Goal: Transaction & Acquisition: Purchase product/service

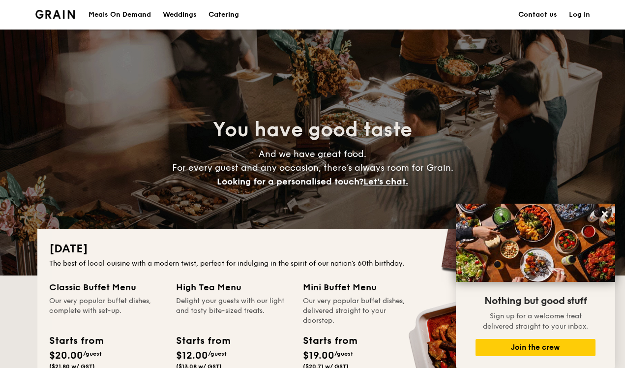
scroll to position [233, 0]
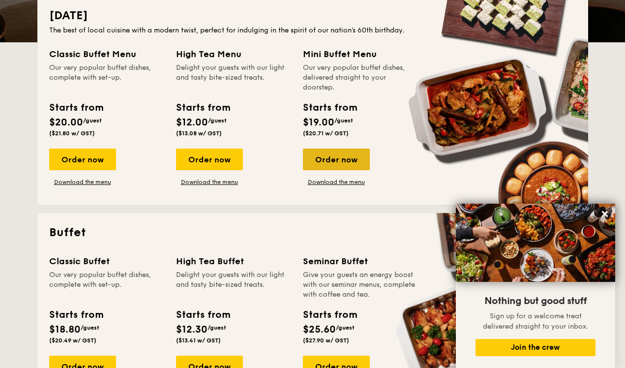
click at [329, 161] on div "Order now" at bounding box center [336, 159] width 67 height 22
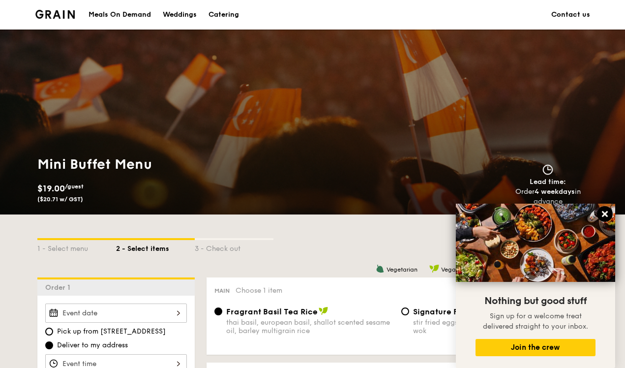
click at [602, 212] on icon at bounding box center [604, 213] width 9 height 9
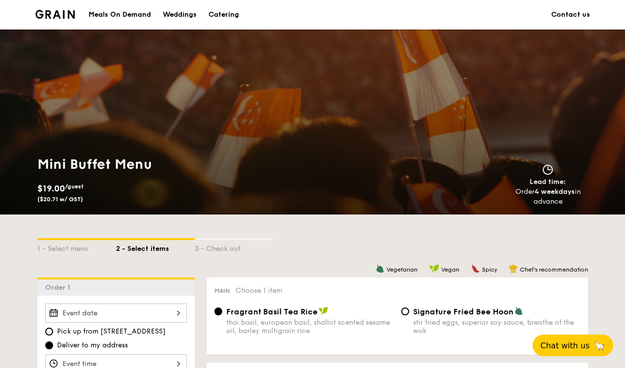
scroll to position [154, 0]
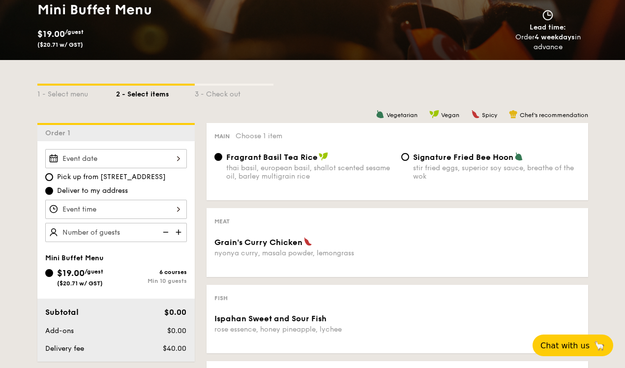
click at [176, 157] on input "Grain's [PERSON_NAME] Chicken nyonya [PERSON_NAME], masala powder, lemongrass" at bounding box center [116, 158] width 142 height 19
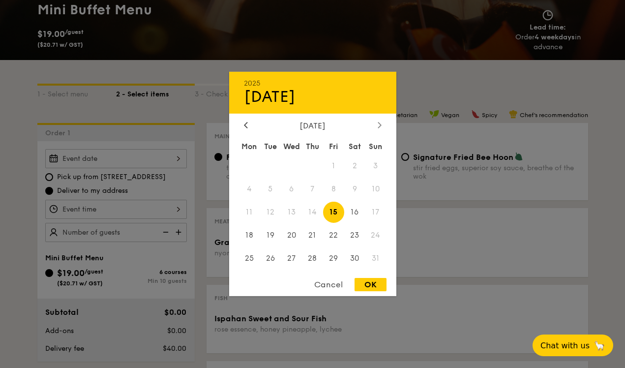
click at [376, 121] on div at bounding box center [379, 125] width 9 height 9
click at [332, 163] on span "5" at bounding box center [333, 165] width 21 height 21
click at [366, 279] on div "OK" at bounding box center [370, 284] width 32 height 13
type input "[DATE]"
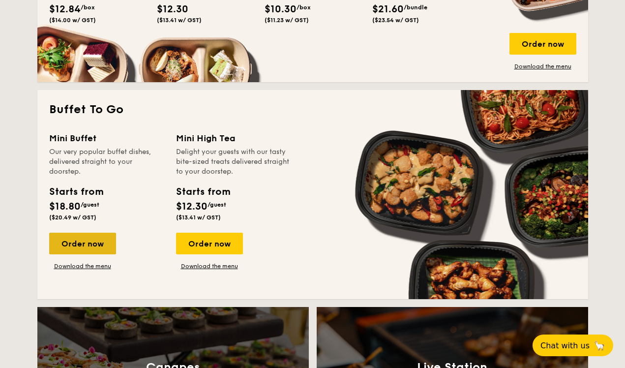
scroll to position [757, 0]
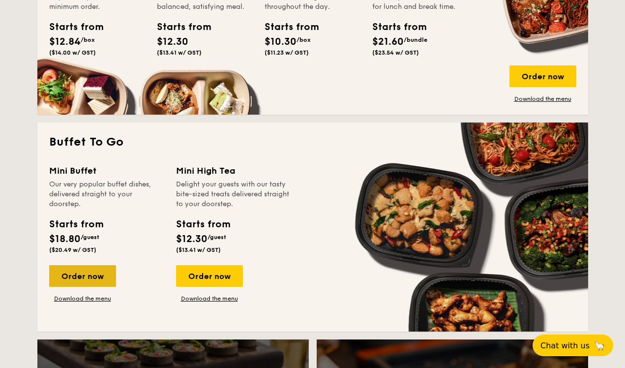
click at [79, 273] on div "Order now" at bounding box center [82, 276] width 67 height 22
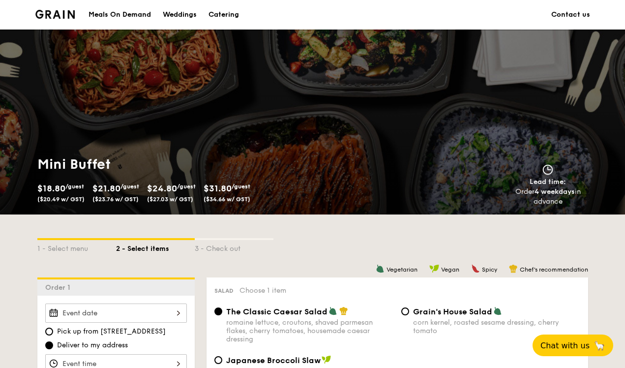
scroll to position [188, 0]
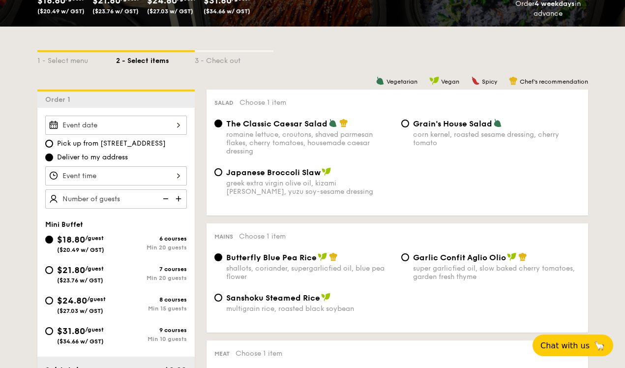
click at [177, 122] on input "Smoked Mesquite Whole Chicken brined in our in-house blend of herbs and spices,…" at bounding box center [116, 125] width 142 height 19
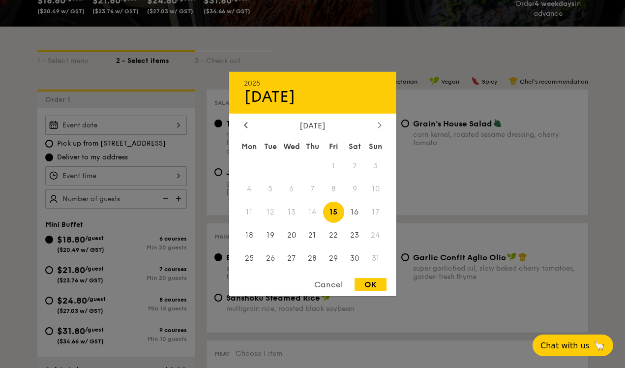
click at [381, 124] on icon at bounding box center [379, 124] width 4 height 6
click at [334, 162] on span "5" at bounding box center [333, 165] width 21 height 21
click at [364, 279] on div "OK" at bounding box center [370, 284] width 32 height 13
type input "[DATE]"
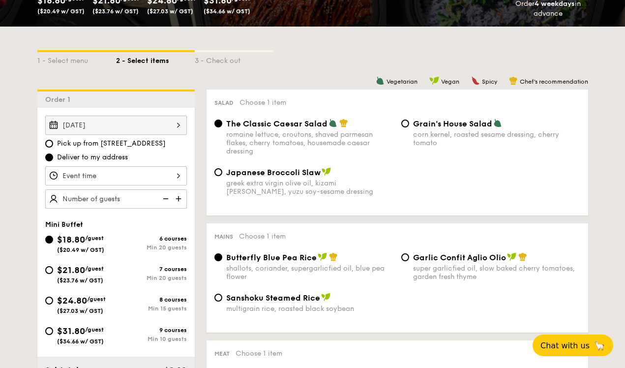
click at [177, 171] on input "Smoked Mesquite Whole Chicken brined in our in-house blend of herbs and spices,…" at bounding box center [116, 175] width 142 height 19
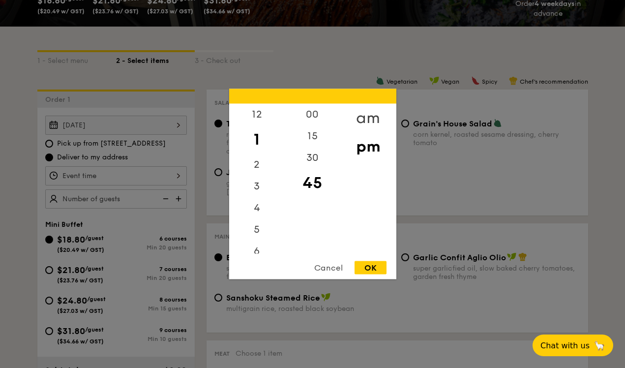
click at [368, 115] on div "am" at bounding box center [368, 118] width 56 height 29
click at [252, 141] on div "1" at bounding box center [257, 136] width 56 height 22
drag, startPoint x: 260, startPoint y: 117, endPoint x: 259, endPoint y: 193, distance: 75.7
click at [259, 194] on div "12 1 2 3 4 5 6 7 8 9 10 11" at bounding box center [257, 179] width 56 height 150
click at [268, 194] on div "4" at bounding box center [257, 201] width 56 height 22
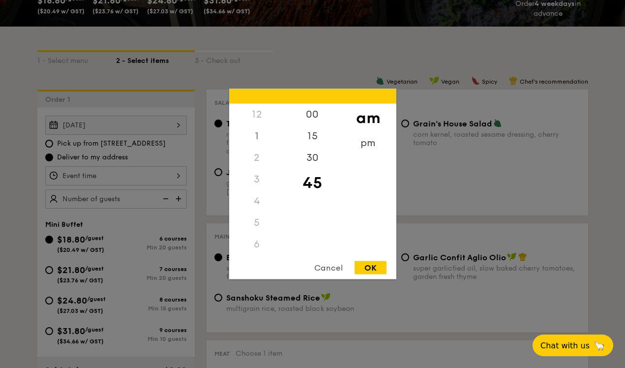
scroll to position [109, 0]
drag, startPoint x: 286, startPoint y: 184, endPoint x: 278, endPoint y: 276, distance: 92.2
click at [278, 276] on div "12 1 2 3 4 5 6 7 8 9 10 11 00 15 30 45 am pm Cancel OK" at bounding box center [312, 184] width 167 height 190
click at [257, 243] on div "11" at bounding box center [257, 246] width 56 height 29
click at [315, 136] on div "15" at bounding box center [313, 139] width 56 height 29
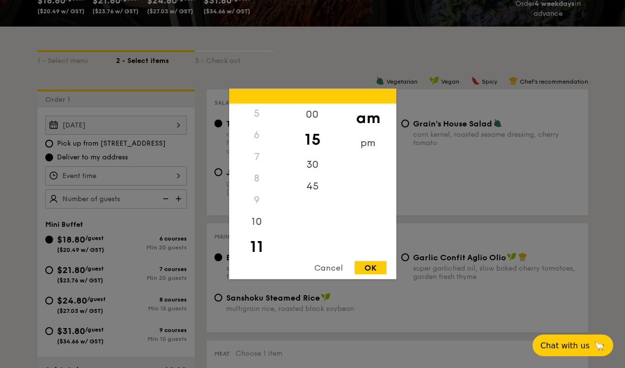
click at [364, 265] on div "OK" at bounding box center [370, 267] width 32 height 13
type input "11:15AM"
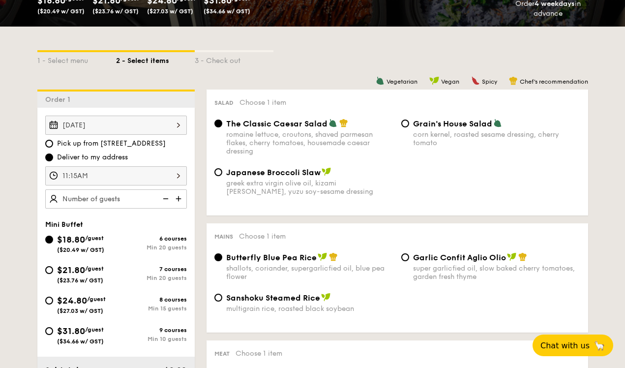
click at [176, 195] on img at bounding box center [179, 198] width 15 height 19
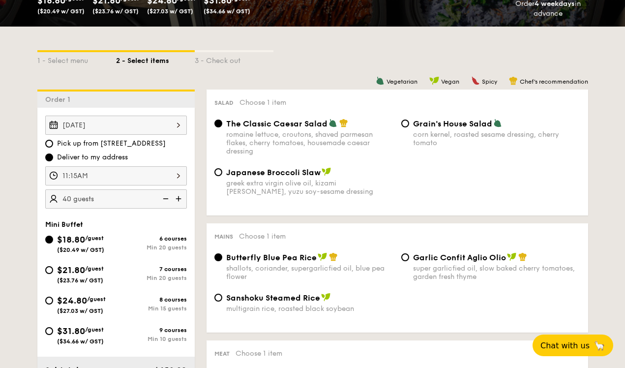
click at [176, 195] on img at bounding box center [179, 198] width 15 height 19
click at [164, 196] on img at bounding box center [164, 198] width 15 height 19
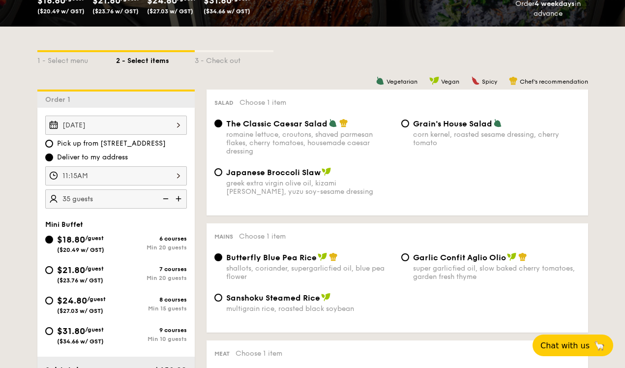
click at [164, 196] on img at bounding box center [164, 198] width 15 height 19
type input "20 guests"
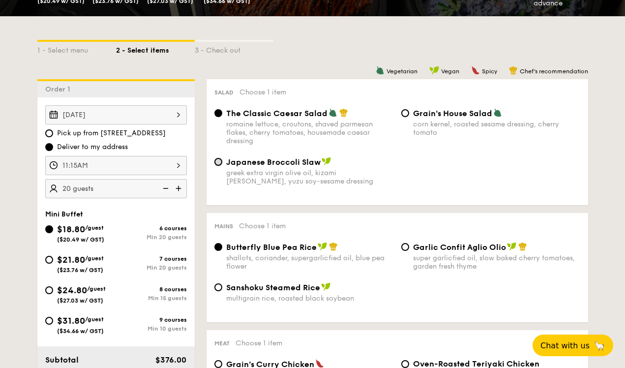
click at [217, 162] on input "Japanese Broccoli Slaw greek extra virgin olive oil, kizami [PERSON_NAME], yuzu…" at bounding box center [218, 162] width 8 height 8
radio input "true"
click at [225, 291] on div "Sanshoku Steamed Rice multigrain rice, roasted black soybean" at bounding box center [303, 292] width 187 height 20
click at [215, 288] on input "Sanshoku Steamed Rice multigrain rice, roasted black soybean" at bounding box center [218, 287] width 8 height 8
radio input "true"
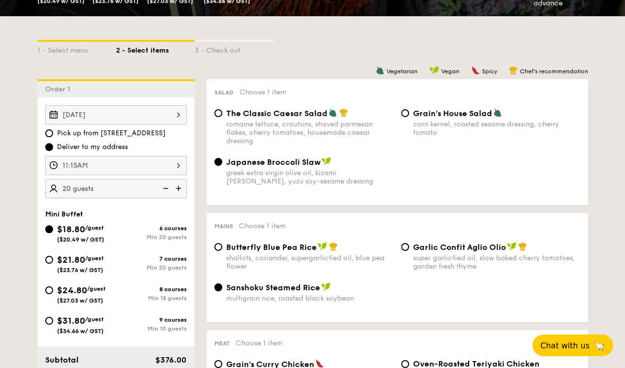
scroll to position [351, 0]
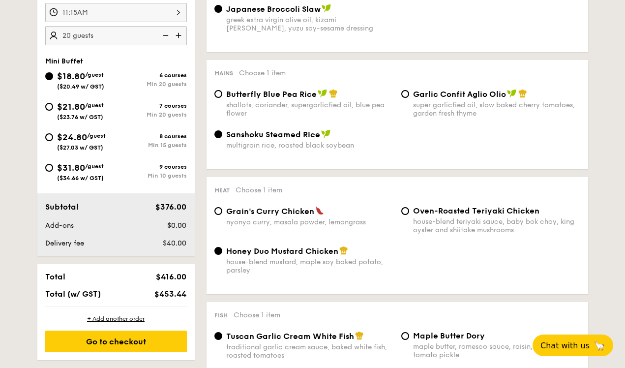
click at [449, 210] on span "Oven-Roasted Teriyaki Chicken" at bounding box center [476, 210] width 126 height 9
click at [409, 210] on input "Oven-Roasted Teriyaki Chicken house-blend teriyaki sauce, baby bok choy, king o…" at bounding box center [405, 211] width 8 height 8
radio input "true"
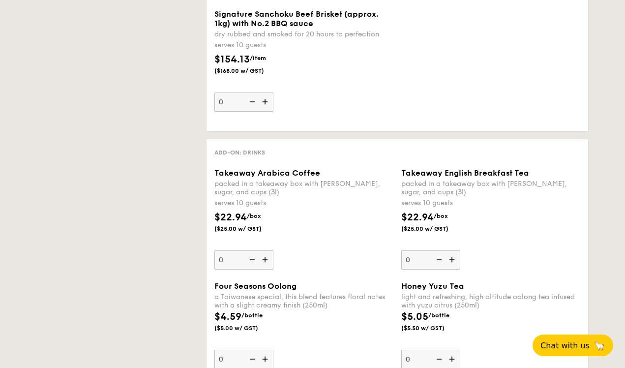
scroll to position [0, 0]
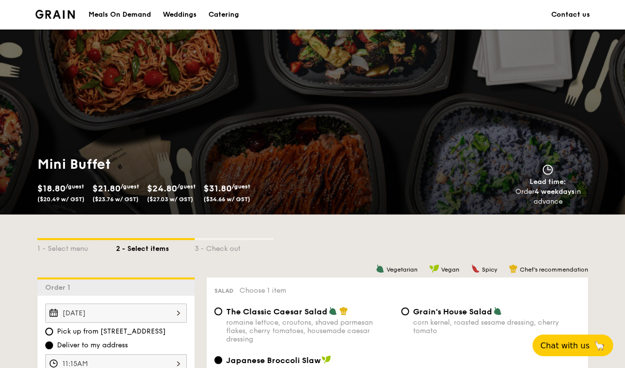
click at [119, 13] on div "Meals On Demand" at bounding box center [119, 14] width 62 height 29
click at [223, 11] on div "Catering" at bounding box center [223, 14] width 30 height 29
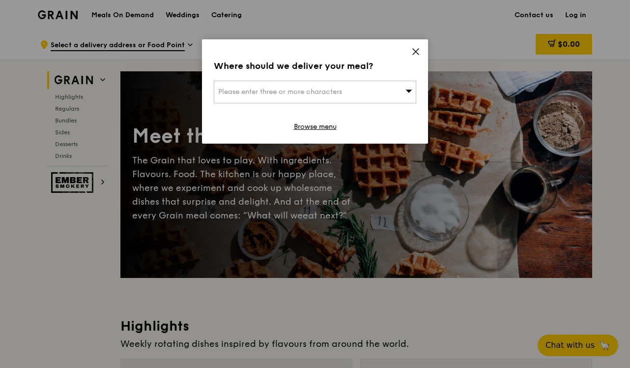
click at [419, 52] on icon at bounding box center [415, 51] width 9 height 9
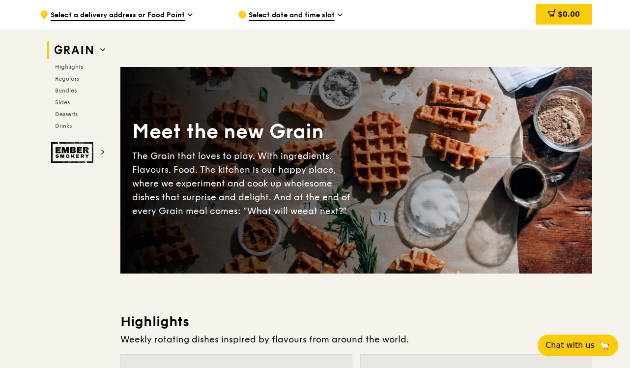
scroll to position [327, 0]
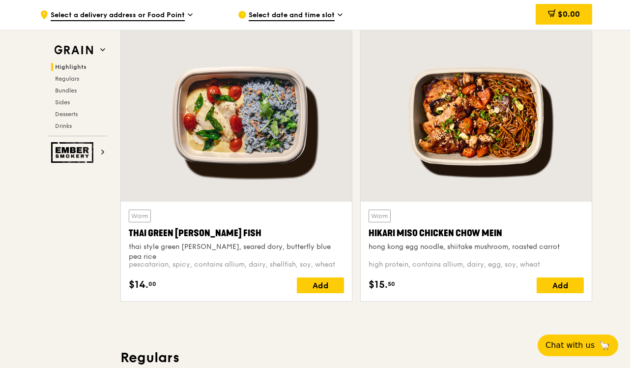
drag, startPoint x: 629, startPoint y: 47, endPoint x: 629, endPoint y: 59, distance: 12.8
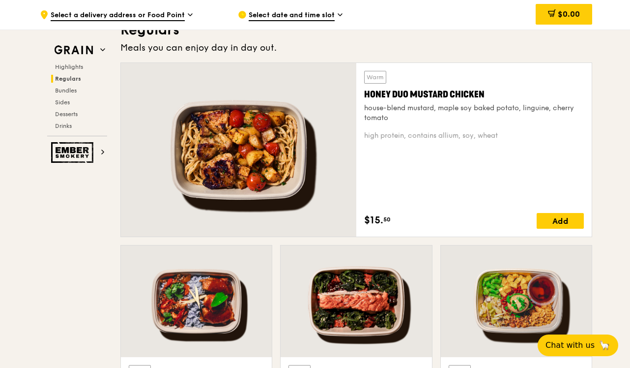
scroll to position [655, 0]
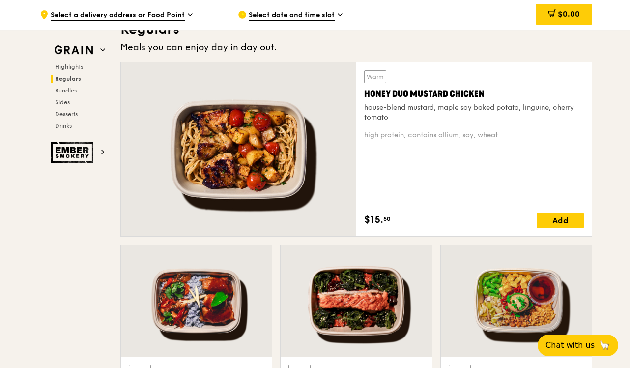
drag, startPoint x: 628, startPoint y: 73, endPoint x: 633, endPoint y: 53, distance: 20.6
click at [590, 90] on div "Warm Honey Duo Mustard Chicken house-blend mustard, maple soy baked potato, lin…" at bounding box center [473, 148] width 235 height 173
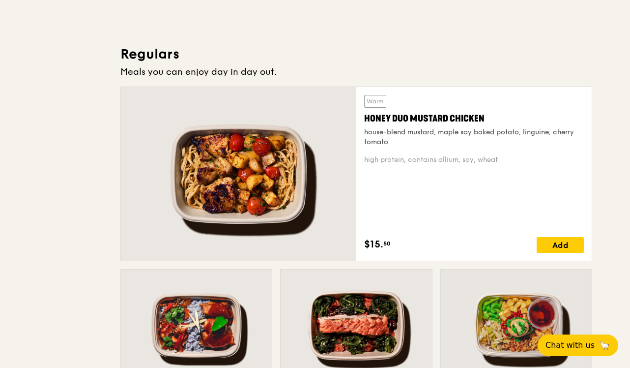
scroll to position [0, 0]
